Goal: Task Accomplishment & Management: Use online tool/utility

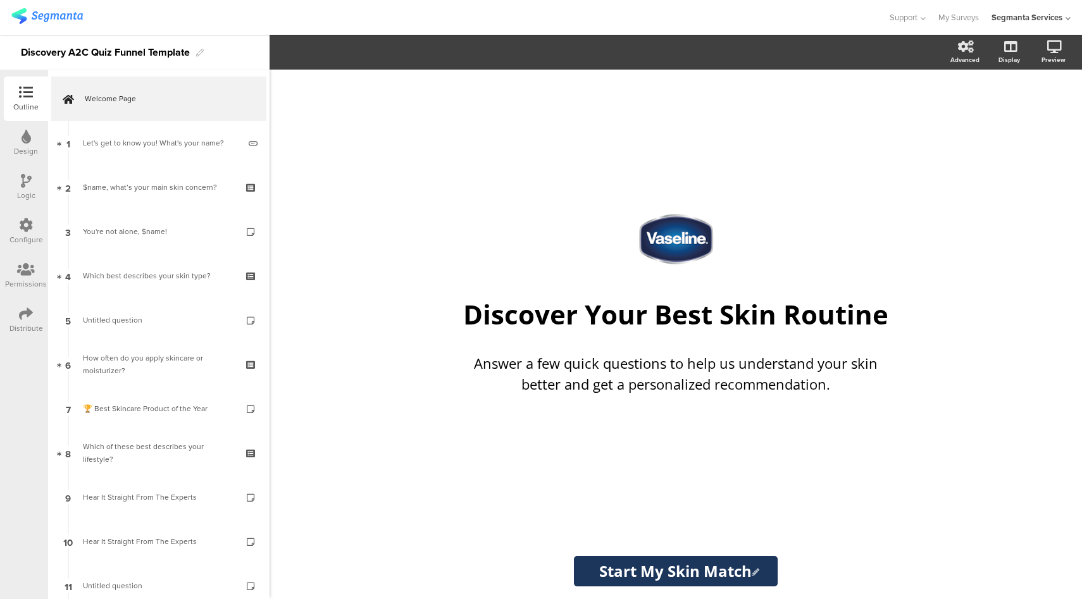
click at [34, 137] on div "Design" at bounding box center [26, 143] width 44 height 44
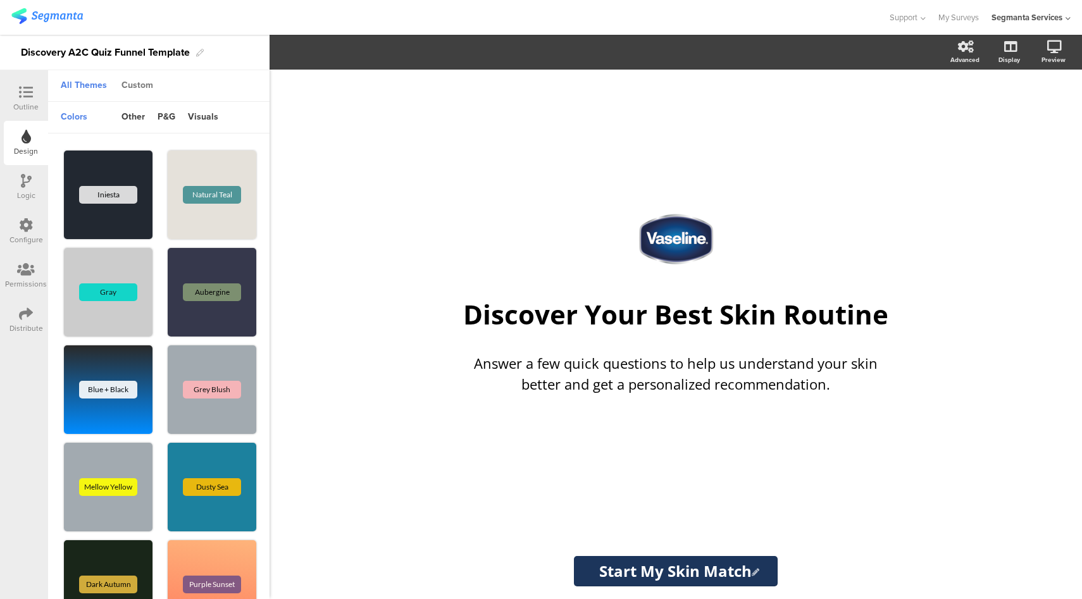
drag, startPoint x: 128, startPoint y: 72, endPoint x: 128, endPoint y: 86, distance: 14.6
click at [129, 80] on div "Custom" at bounding box center [137, 86] width 44 height 32
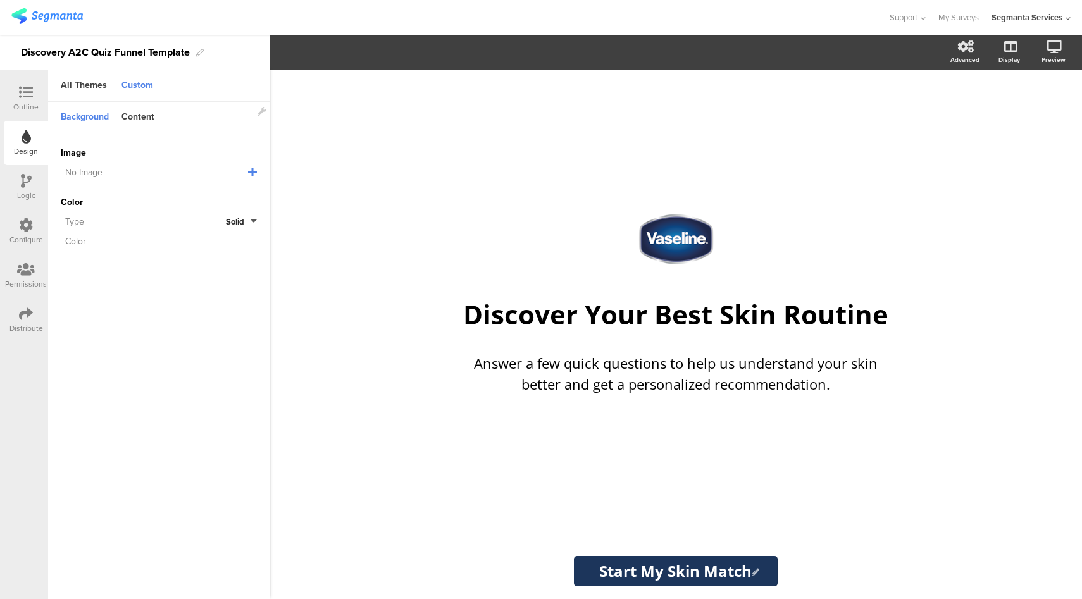
click at [128, 87] on div "Custom" at bounding box center [137, 86] width 44 height 22
click at [142, 114] on div "Content" at bounding box center [138, 118] width 46 height 22
click at [215, 193] on input "#1c355b" at bounding box center [211, 194] width 38 height 10
click at [170, 402] on sg-customize-design "Background Content Image No Image Invalid URL or Upload File Color Type Solid C…" at bounding box center [159, 351] width 222 height 499
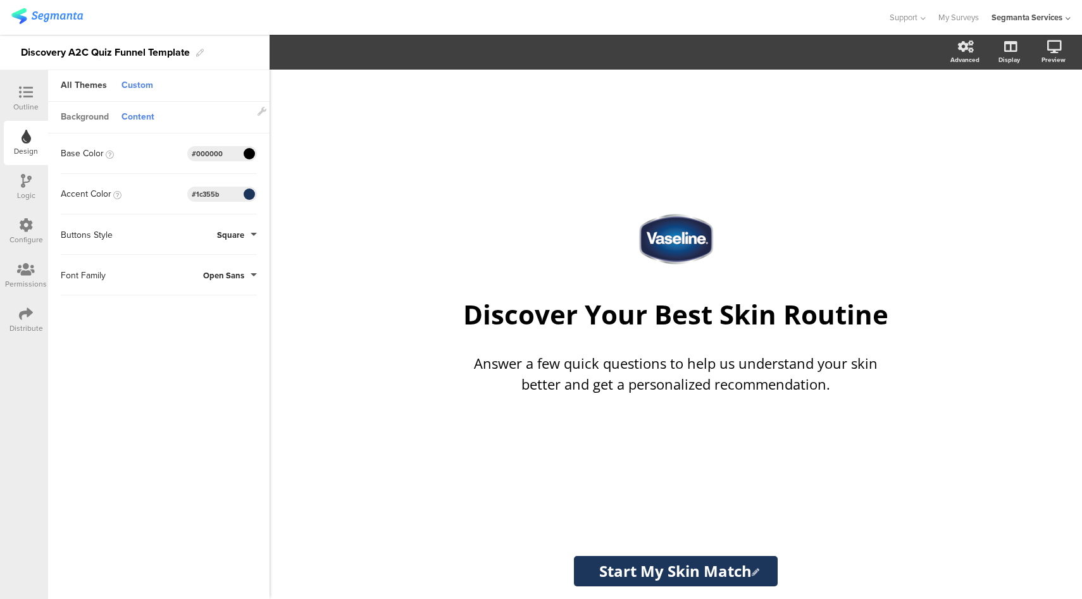
click at [105, 117] on div "Background" at bounding box center [84, 118] width 61 height 22
click at [146, 115] on div "Content" at bounding box center [138, 118] width 46 height 22
click at [37, 94] on div at bounding box center [25, 93] width 25 height 16
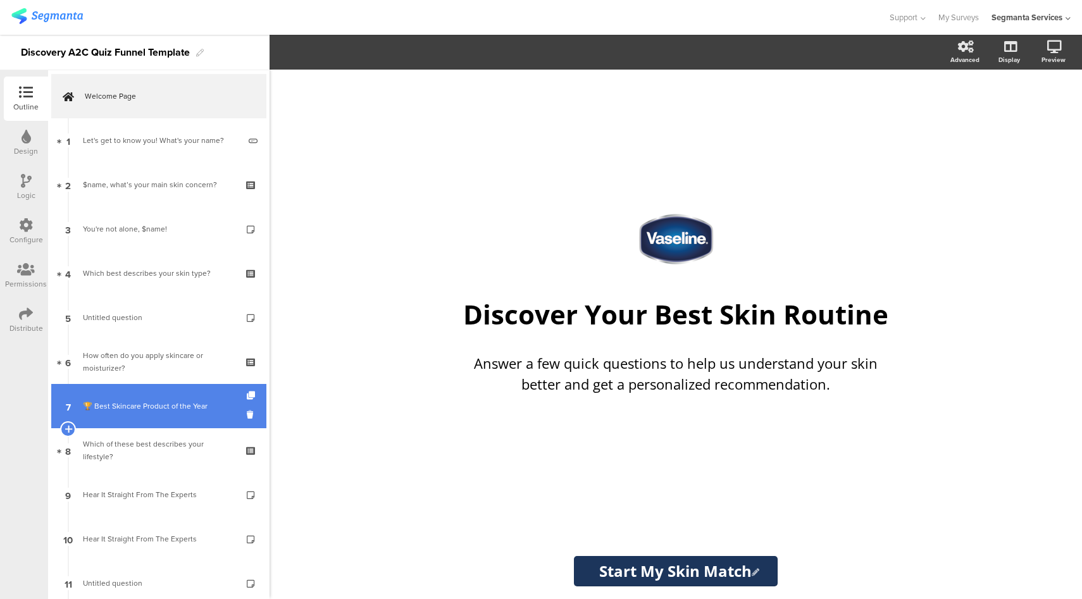
scroll to position [90, 0]
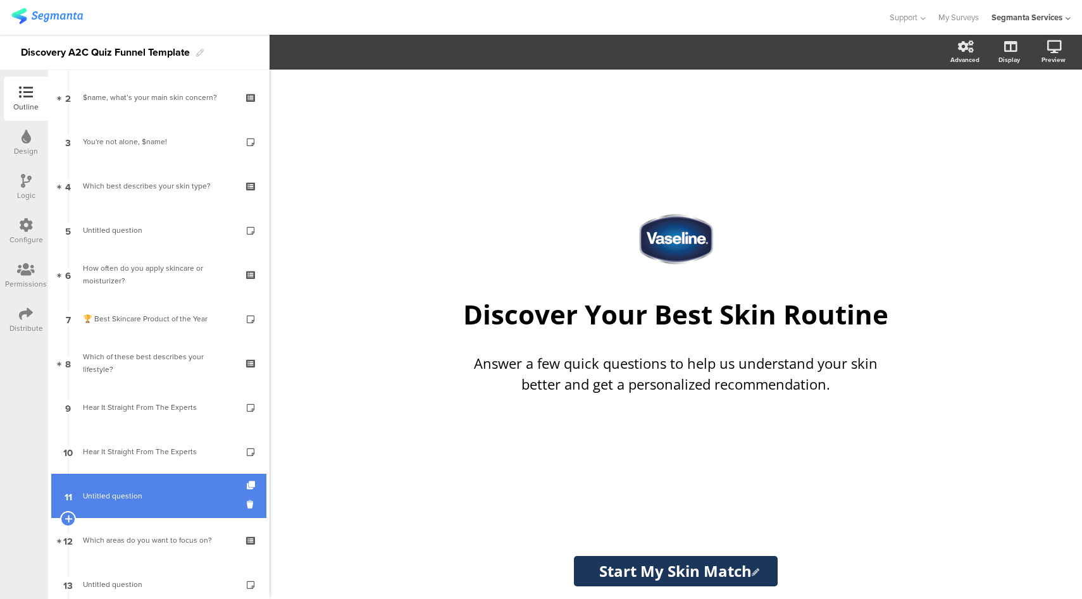
click at [166, 482] on link "11 Untitled question" at bounding box center [158, 496] width 215 height 44
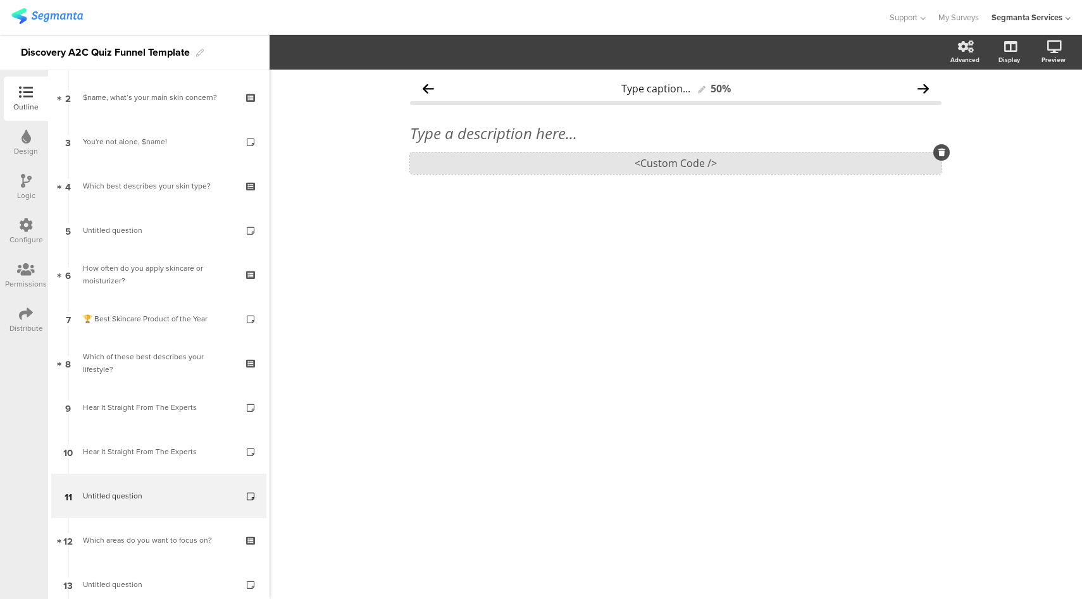
click at [658, 163] on div "<Custom Code />" at bounding box center [676, 164] width 532 height 22
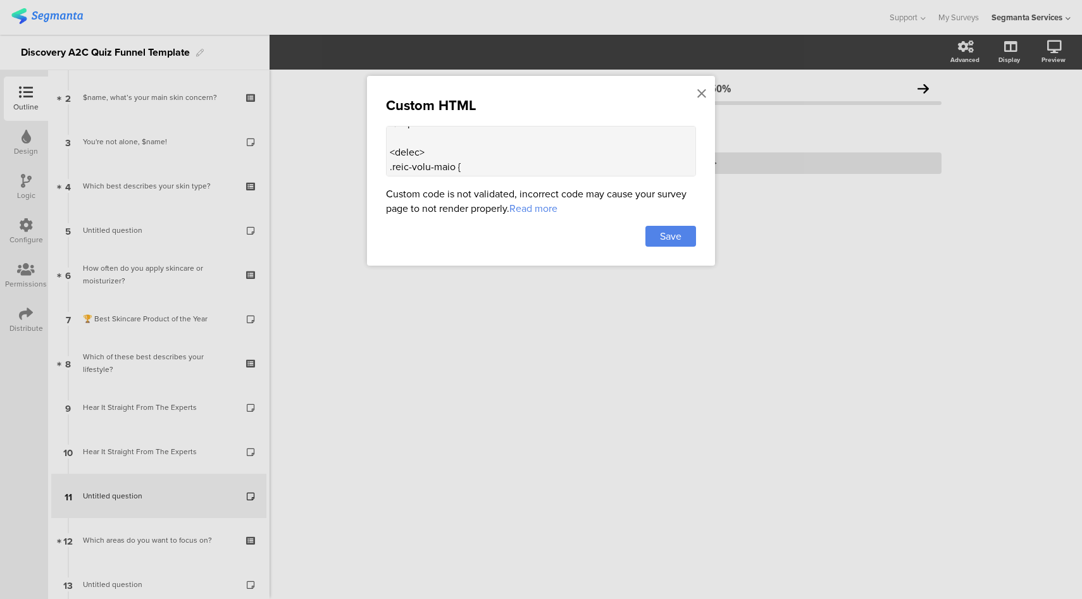
scroll to position [904, 0]
click at [448, 147] on textarea at bounding box center [541, 151] width 310 height 51
paste textarea ".progress-bar { display: none !important; } .forward-button-container { display…"
type textarea "<lor ipsum="dolo-sita-cons"> <a2>Elitse Doeiusmo te Incididu &#018274;</u0> <l>…"
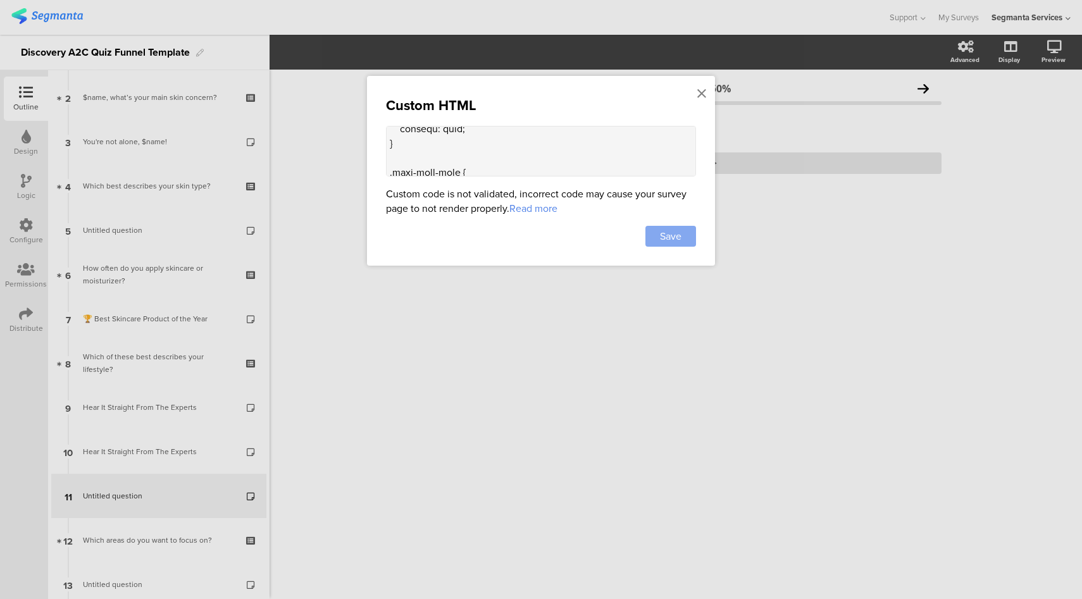
drag, startPoint x: 681, startPoint y: 237, endPoint x: 673, endPoint y: 237, distance: 8.3
click at [682, 235] on div "Save" at bounding box center [671, 236] width 51 height 21
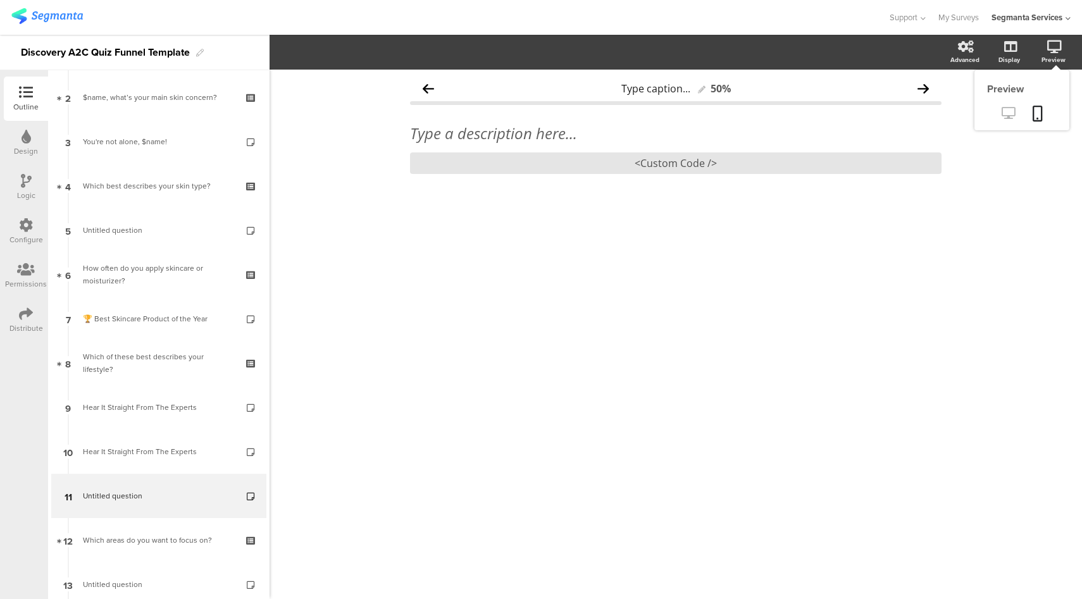
click at [1007, 111] on icon at bounding box center [1008, 113] width 13 height 12
